Goal: Task Accomplishment & Management: Complete application form

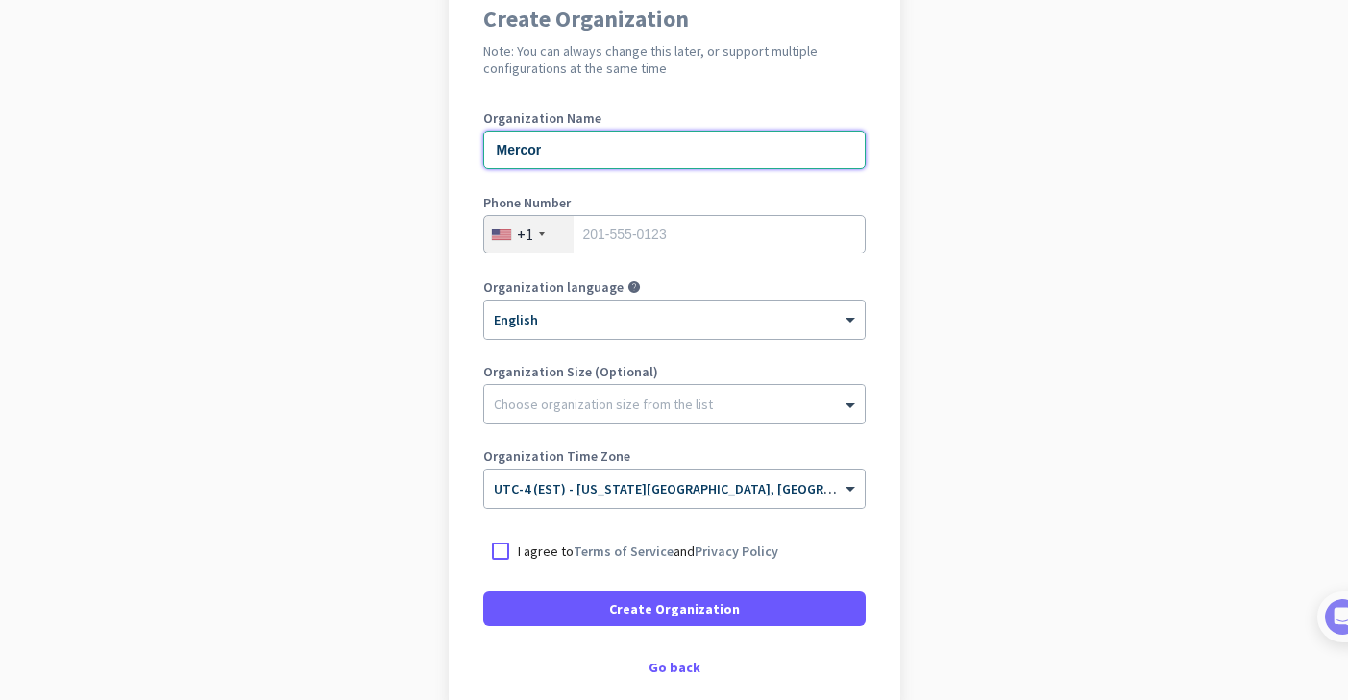
scroll to position [191, 0]
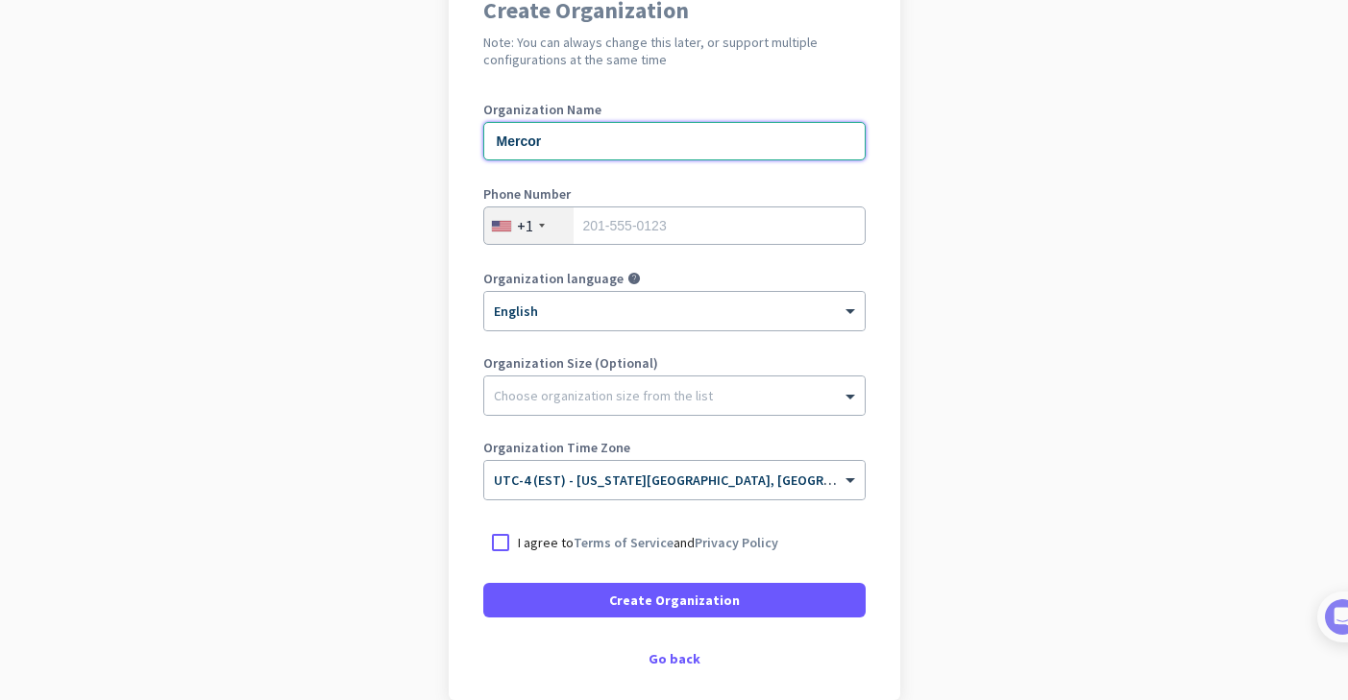
type input "Mercor"
type input "3602041100"
click at [1044, 259] on app-onboarding-organization "Create Organization Note: You can always change this later, or support multiple…" at bounding box center [674, 380] width 1348 height 832
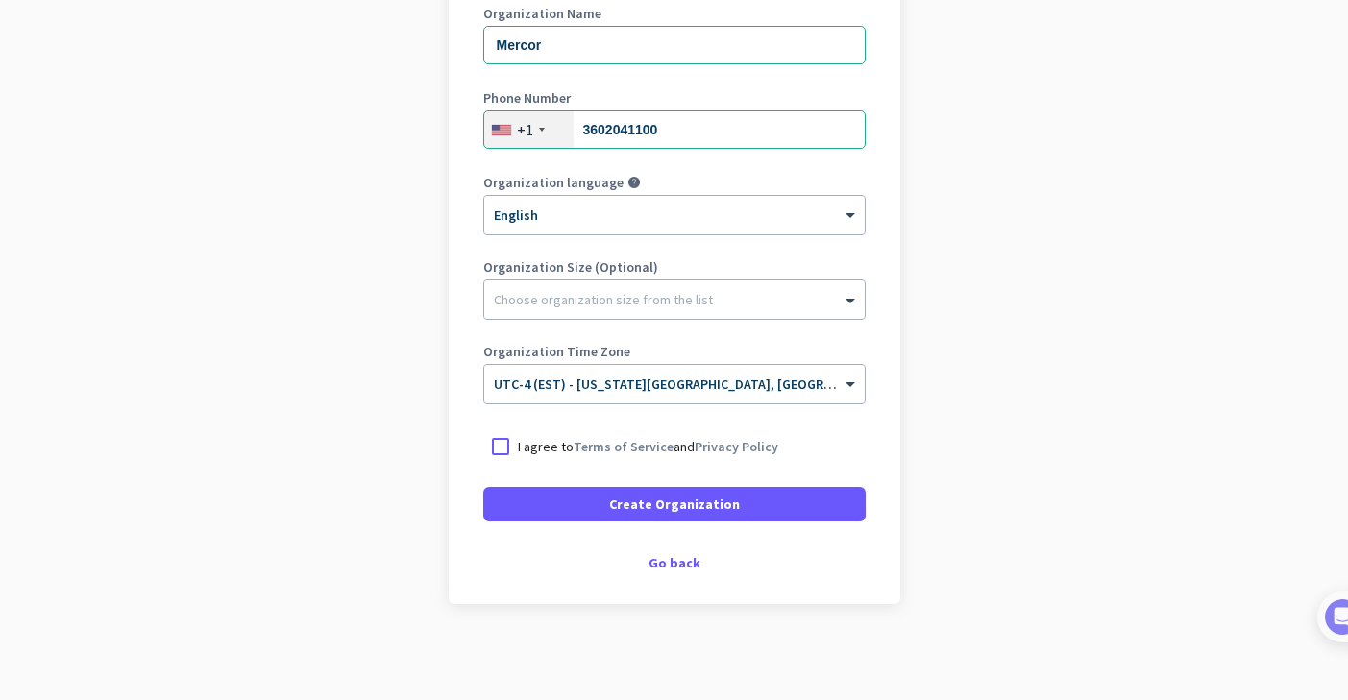
scroll to position [287, 0]
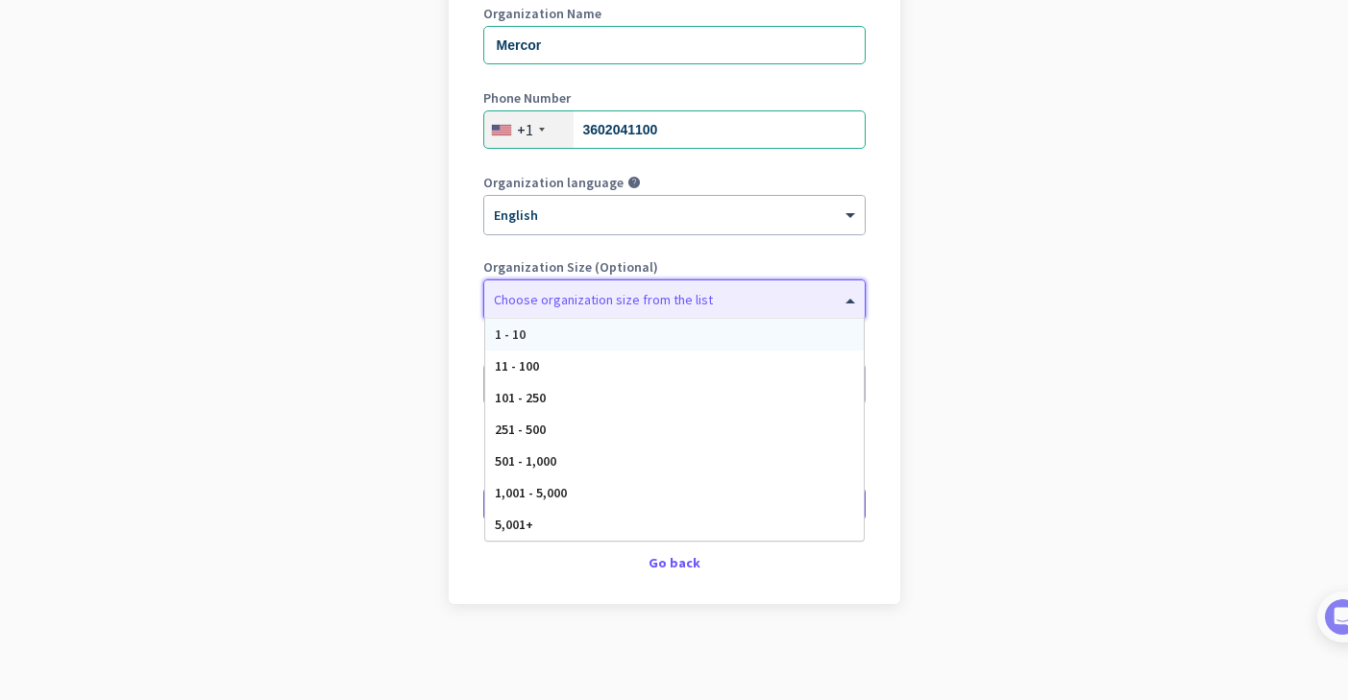
click at [752, 295] on div at bounding box center [674, 294] width 380 height 19
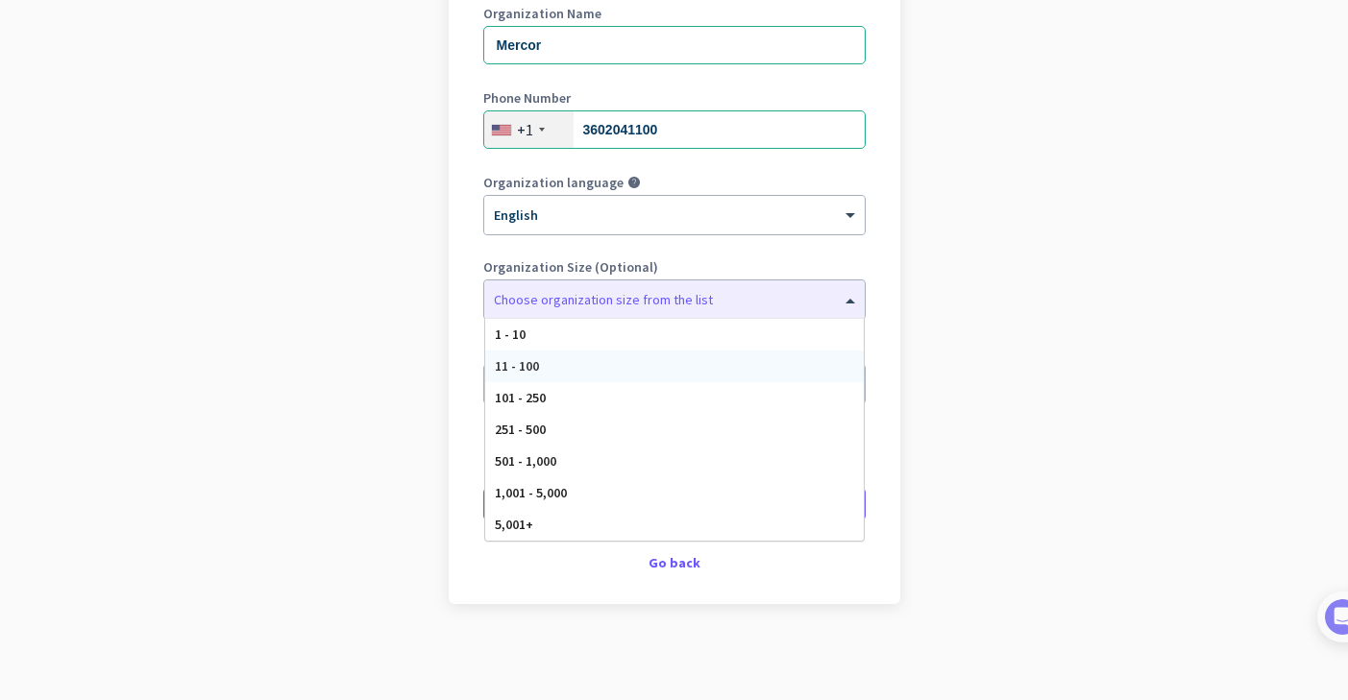
click at [353, 361] on app-onboarding-organization "Create Organization Note: You can always change this later, or support multiple…" at bounding box center [674, 284] width 1348 height 832
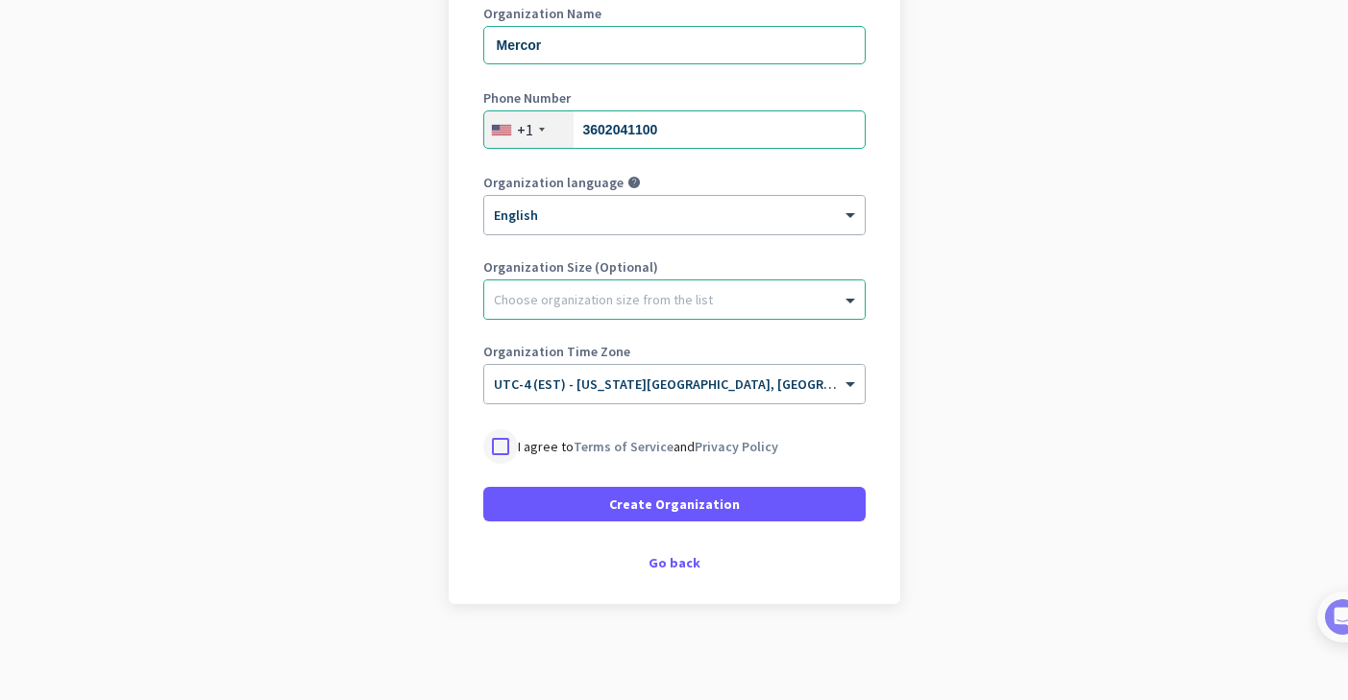
click at [503, 447] on div at bounding box center [500, 446] width 35 height 35
click at [615, 500] on span "Create Organization" at bounding box center [674, 504] width 131 height 19
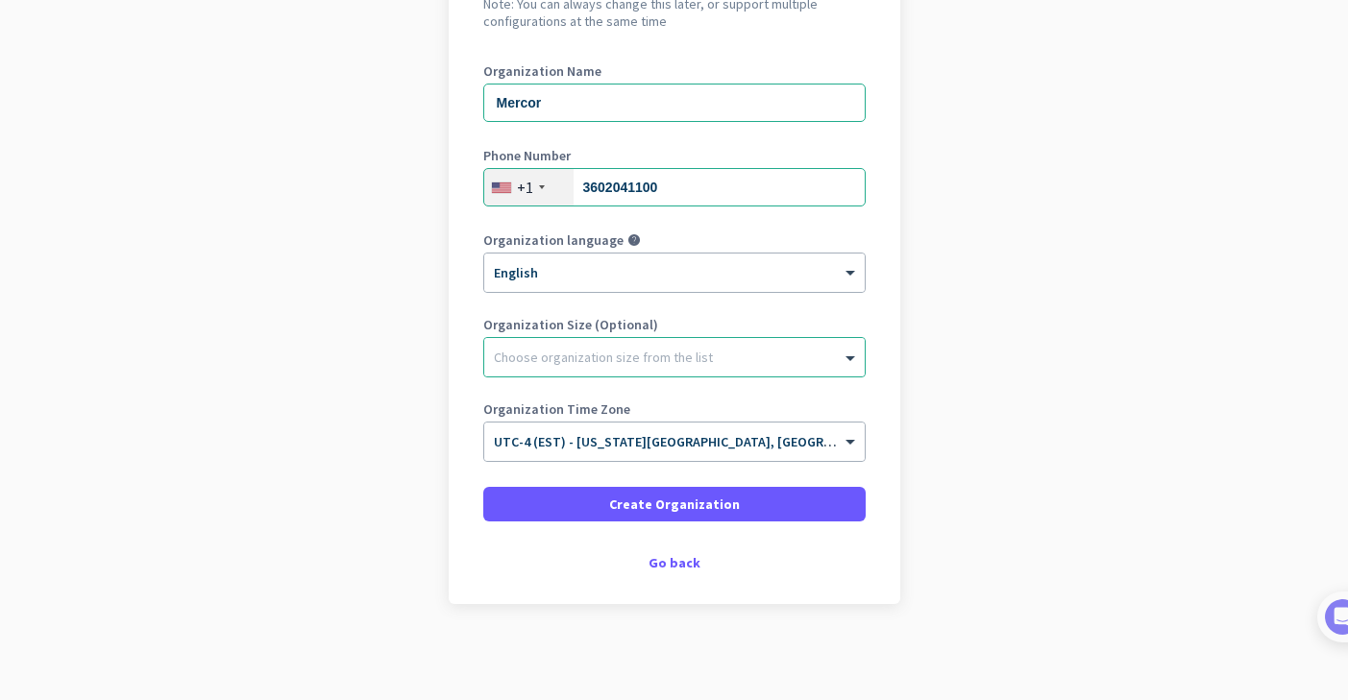
scroll to position [230, 0]
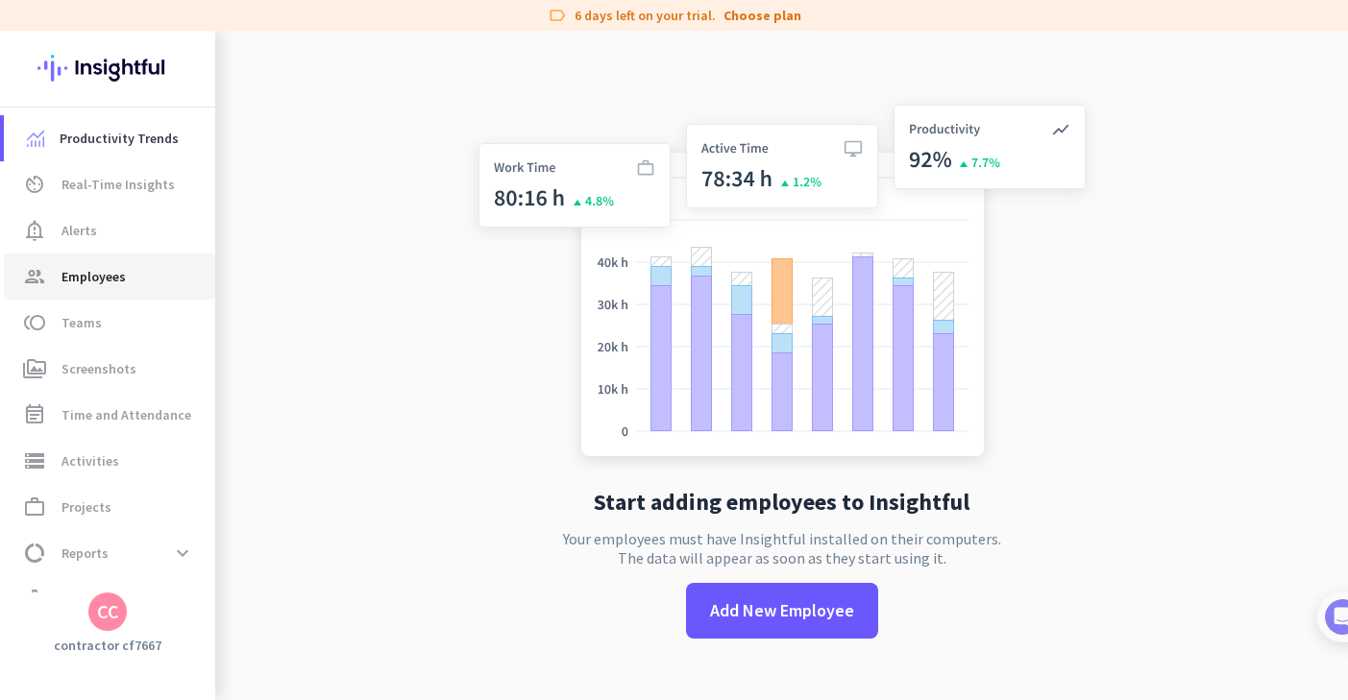
click at [102, 272] on span "Employees" at bounding box center [93, 276] width 64 height 23
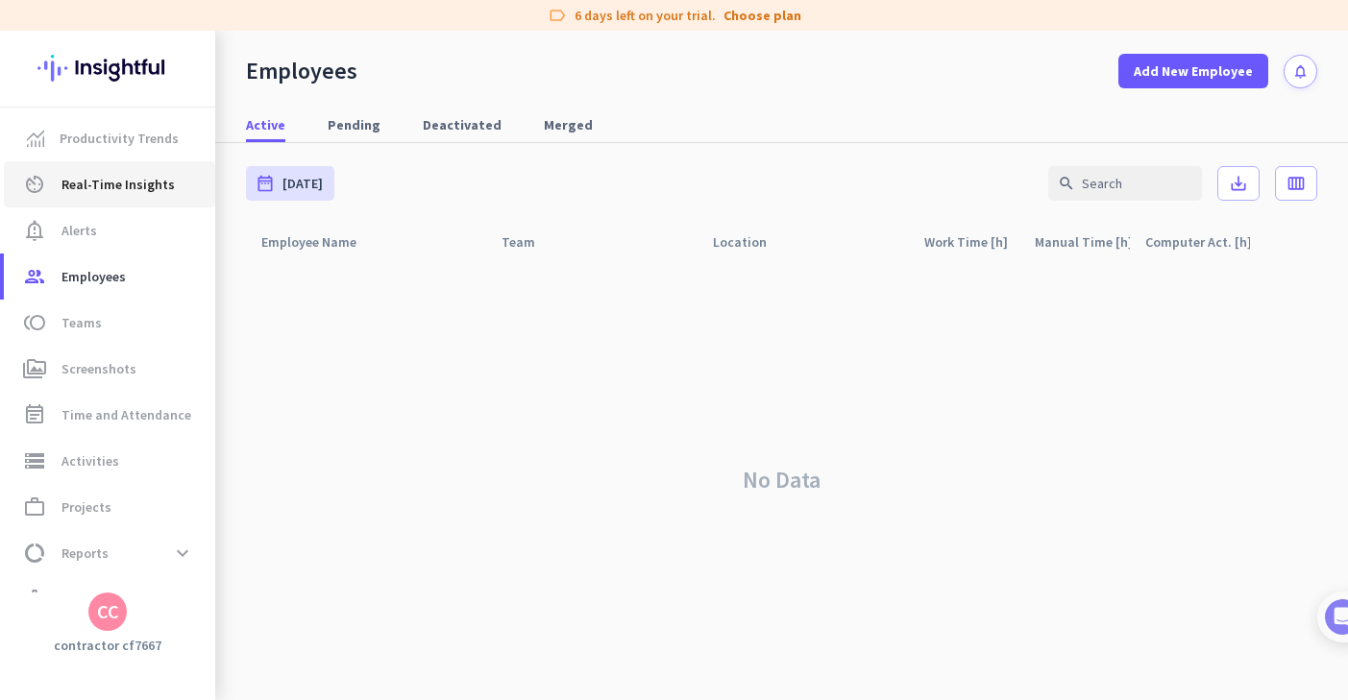
click at [102, 187] on span "Real-Time Insights" at bounding box center [117, 184] width 113 height 23
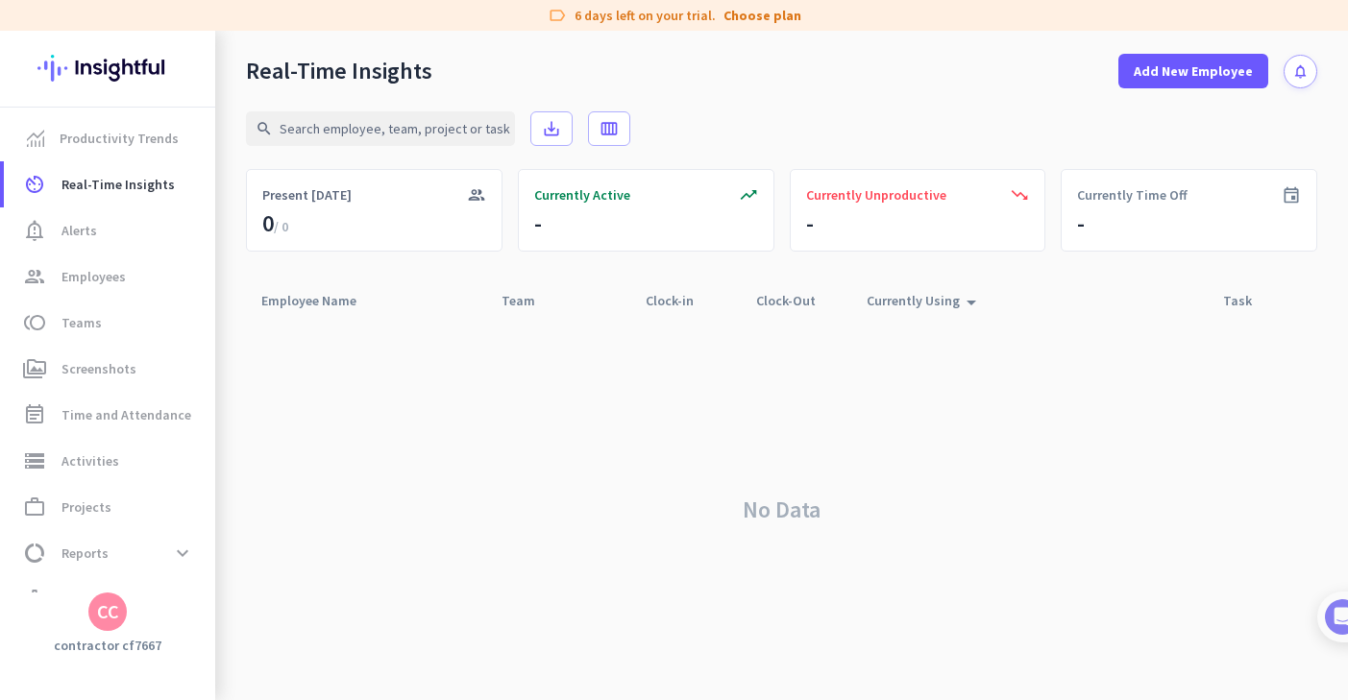
click at [99, 643] on h3 "contractor cf7667" at bounding box center [107, 645] width 215 height 17
click at [111, 617] on div "CC" at bounding box center [108, 611] width 22 height 19
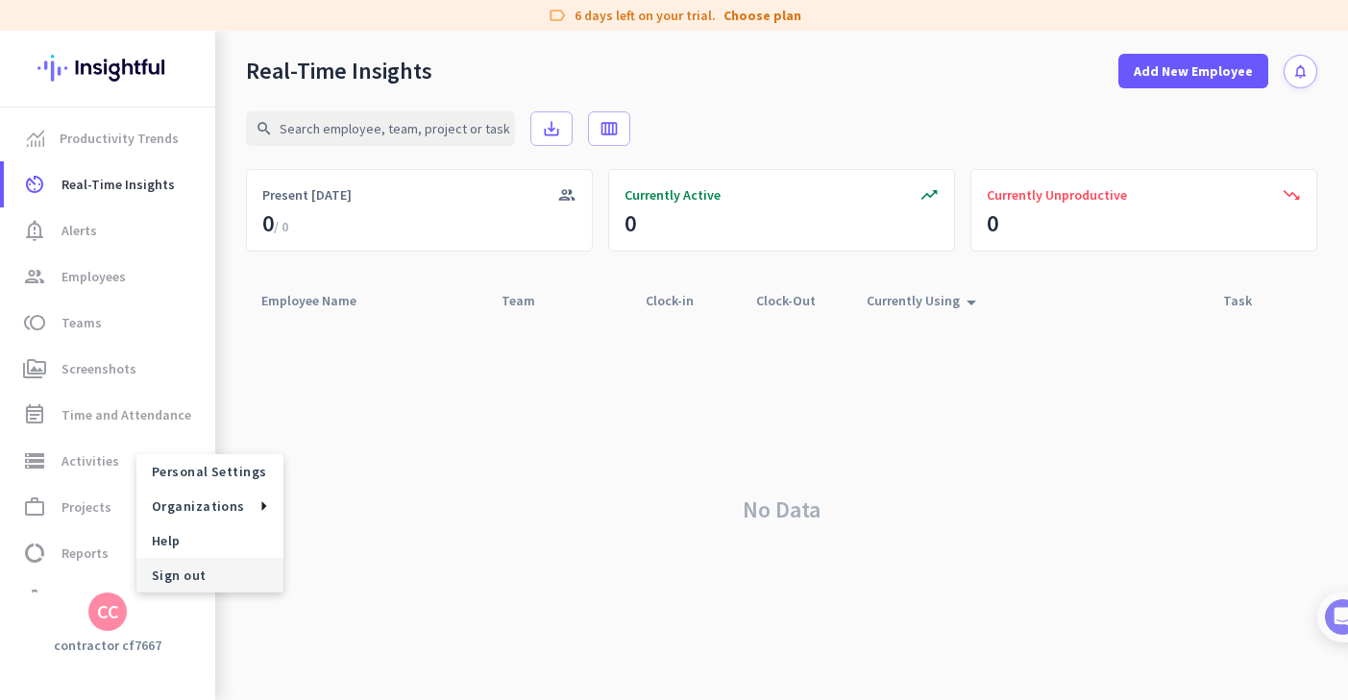
click at [190, 574] on span "Sign out" at bounding box center [210, 575] width 116 height 17
